Goal: Contribute content: Contribute content

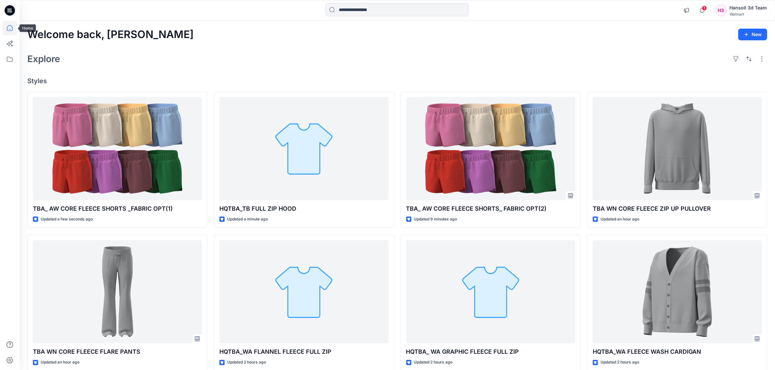
click at [11, 30] on icon at bounding box center [10, 28] width 14 height 14
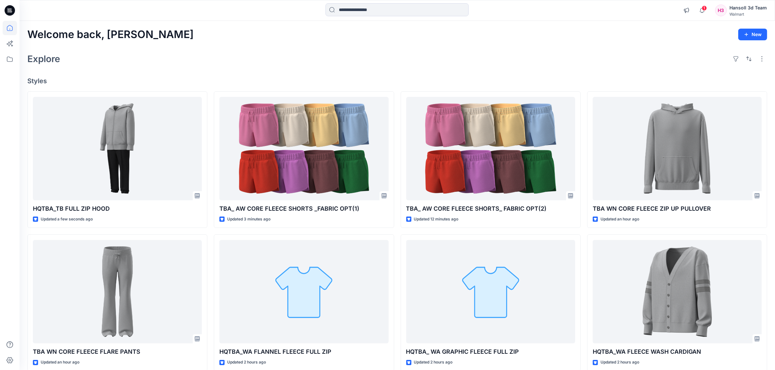
click at [318, 56] on div "Explore" at bounding box center [397, 59] width 740 height 16
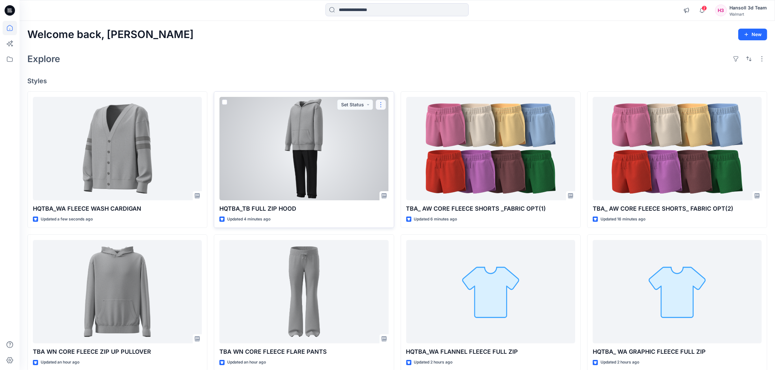
click at [378, 104] on button "button" at bounding box center [381, 105] width 10 height 10
click at [391, 120] on p "Edit" at bounding box center [393, 120] width 8 height 7
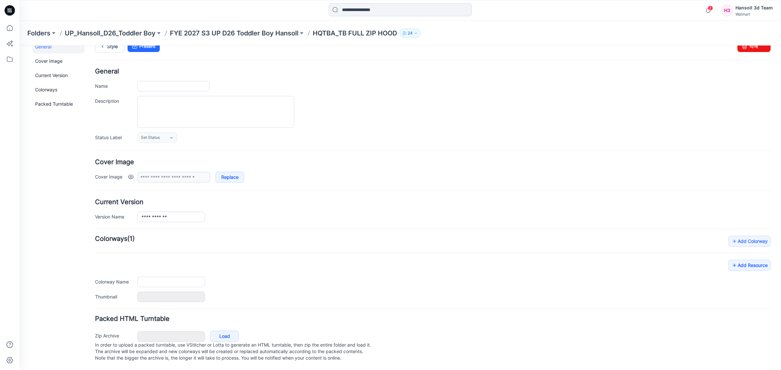
type input "**********"
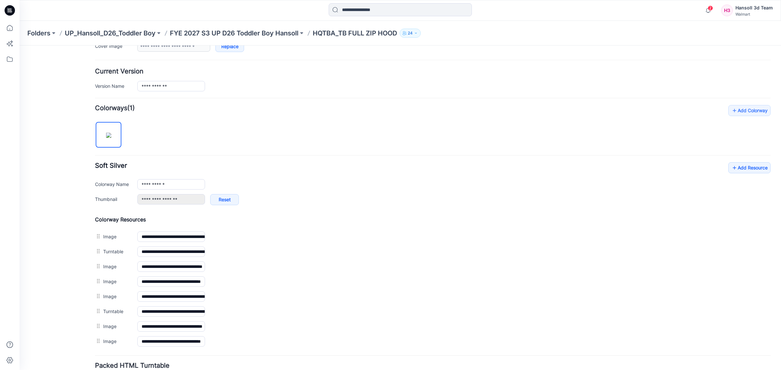
scroll to position [200, 0]
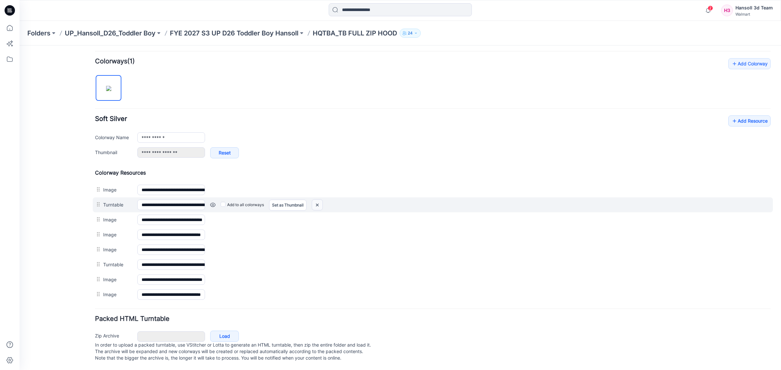
drag, startPoint x: 319, startPoint y: 196, endPoint x: 451, endPoint y: 82, distance: 174.7
click at [319, 200] on img at bounding box center [317, 205] width 10 height 11
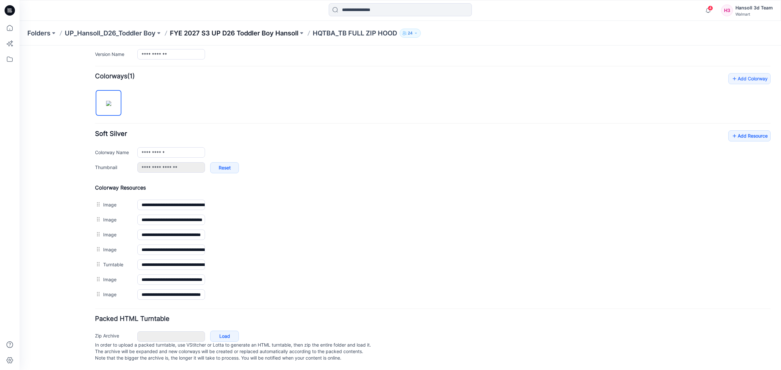
scroll to position [0, 0]
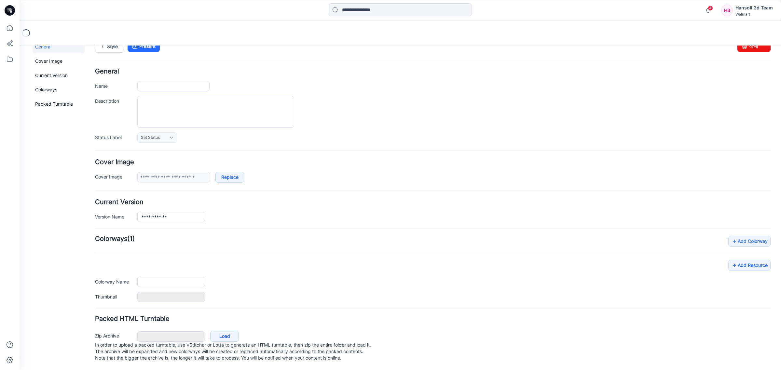
type input "**********"
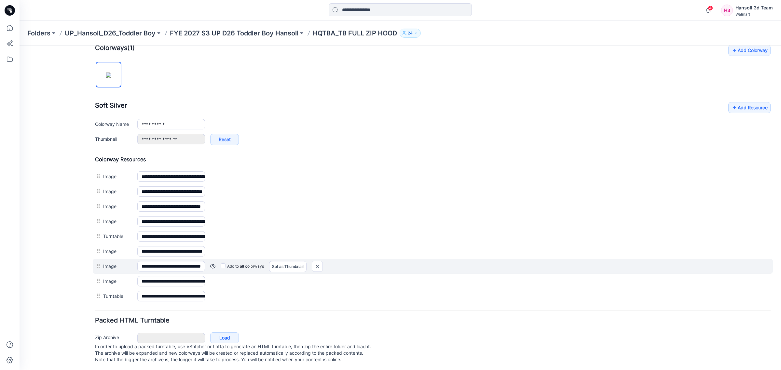
scroll to position [215, 0]
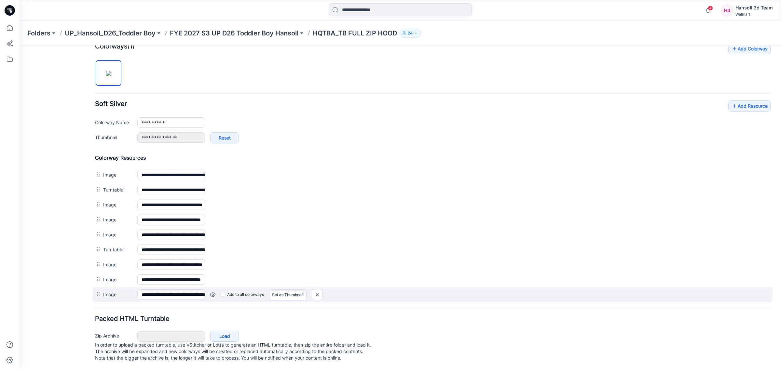
click at [210, 292] on link at bounding box center [212, 294] width 5 height 5
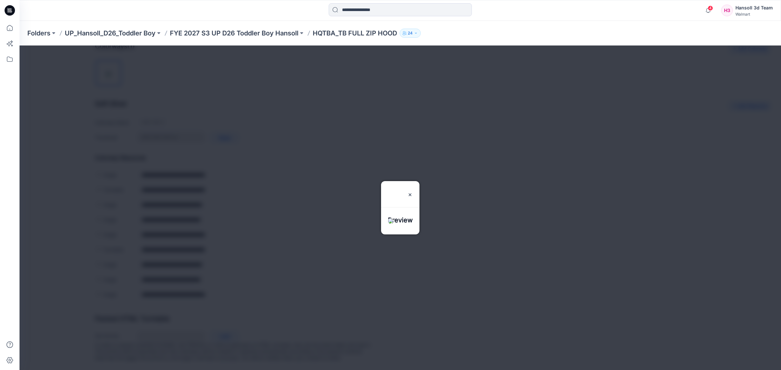
click at [232, 244] on div at bounding box center [401, 208] width 762 height 325
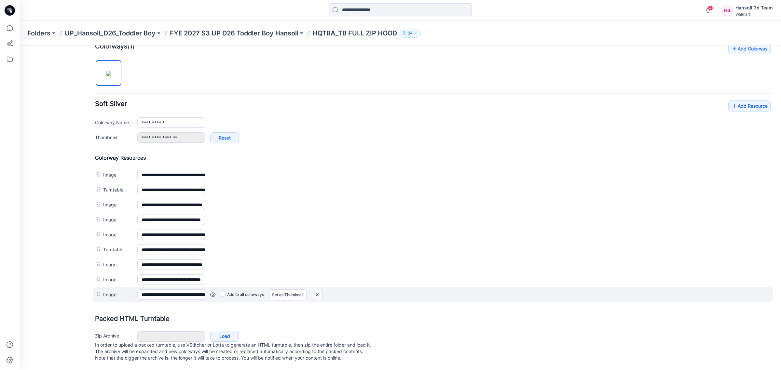
click at [317, 290] on img at bounding box center [317, 295] width 10 height 11
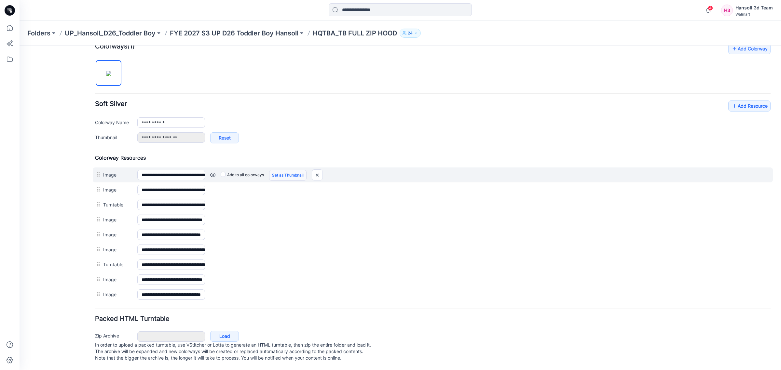
click at [285, 170] on link "Set as Thumbnail" at bounding box center [287, 175] width 37 height 11
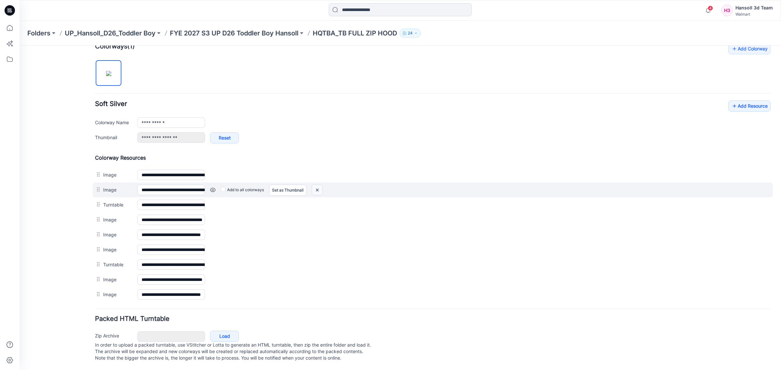
click at [318, 185] on img at bounding box center [317, 190] width 10 height 11
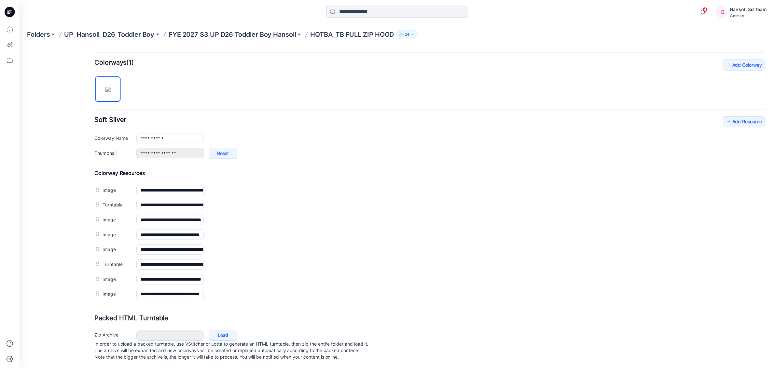
scroll to position [3, 0]
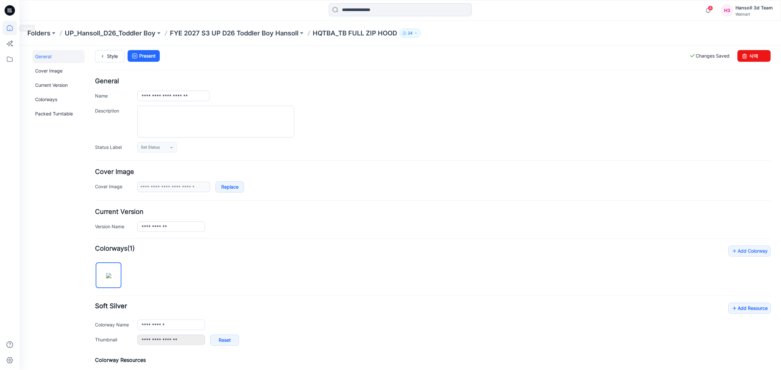
click at [14, 25] on icon at bounding box center [10, 28] width 14 height 14
